Goal: Task Accomplishment & Management: Manage account settings

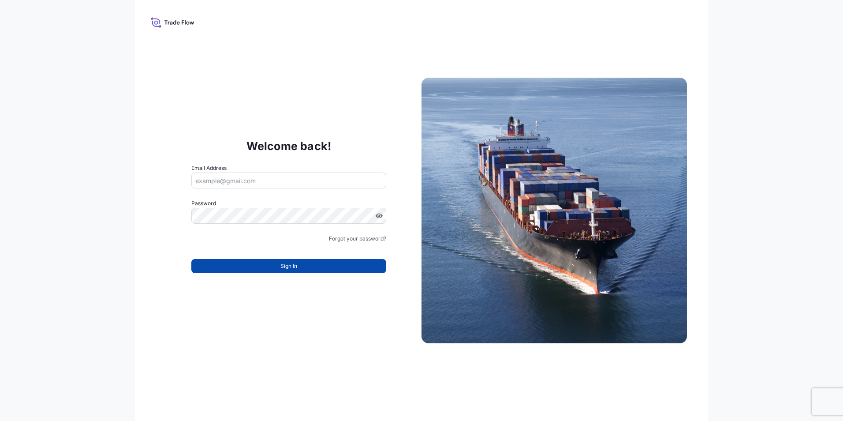
type input "[EMAIL_ADDRESS][DOMAIN_NAME]"
click at [245, 264] on button "Sign In" at bounding box center [288, 266] width 195 height 14
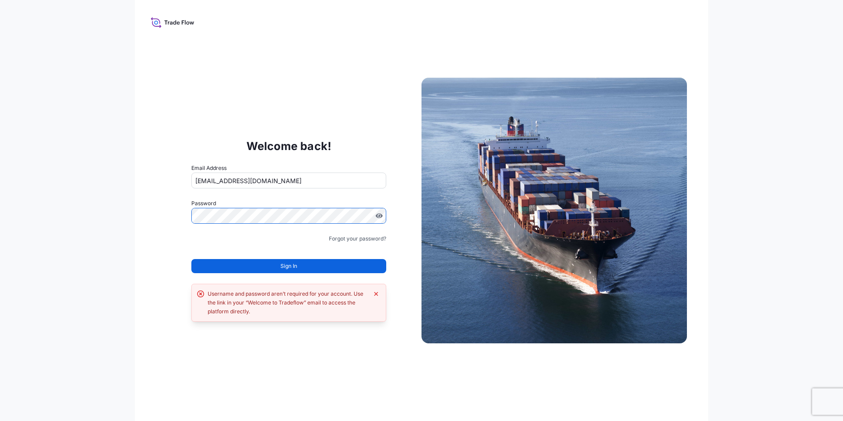
click at [15, 203] on div "Welcome back! Email Address [EMAIL_ADDRESS][DOMAIN_NAME] Password Must include:…" at bounding box center [421, 210] width 843 height 421
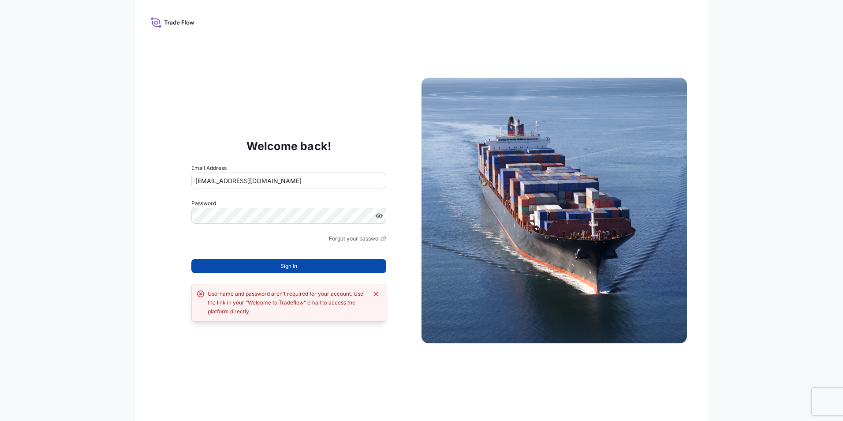
click at [202, 264] on button "Sign In" at bounding box center [288, 266] width 195 height 14
click at [251, 266] on button "Sign In" at bounding box center [288, 266] width 195 height 14
click at [355, 237] on link "Forgot your password?" at bounding box center [357, 238] width 57 height 9
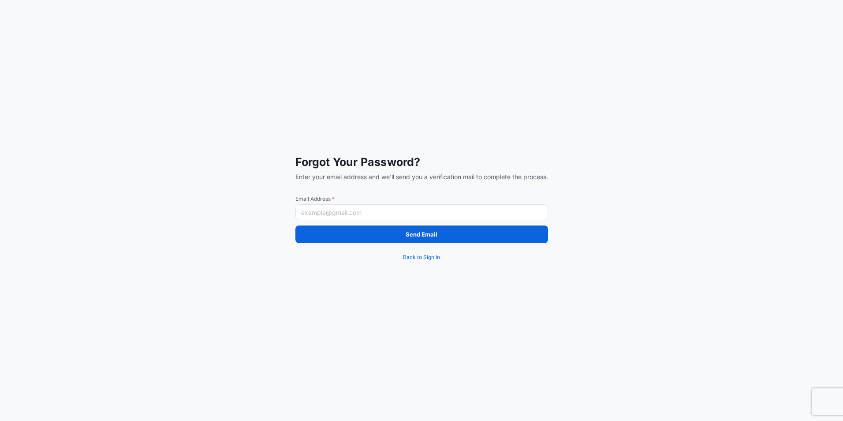
click at [352, 211] on input "Email Address *" at bounding box center [422, 212] width 253 height 16
type input "[EMAIL_ADDRESS][DOMAIN_NAME]"
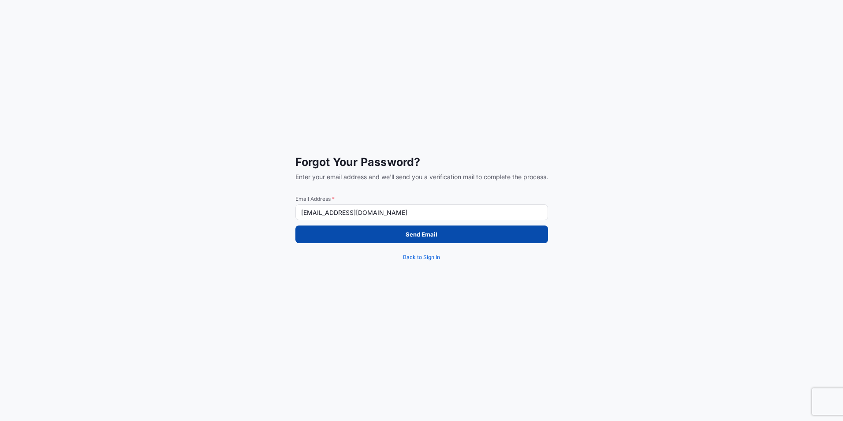
click at [386, 230] on button "Send Email" at bounding box center [422, 234] width 253 height 18
